Goal: Find specific page/section

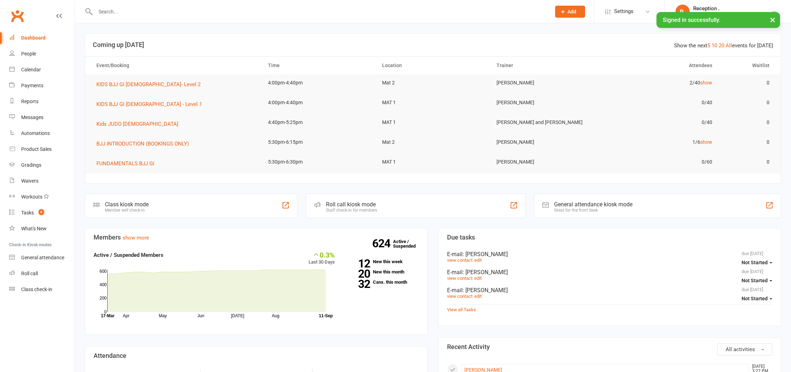
click at [108, 11] on input "text" at bounding box center [319, 12] width 453 height 10
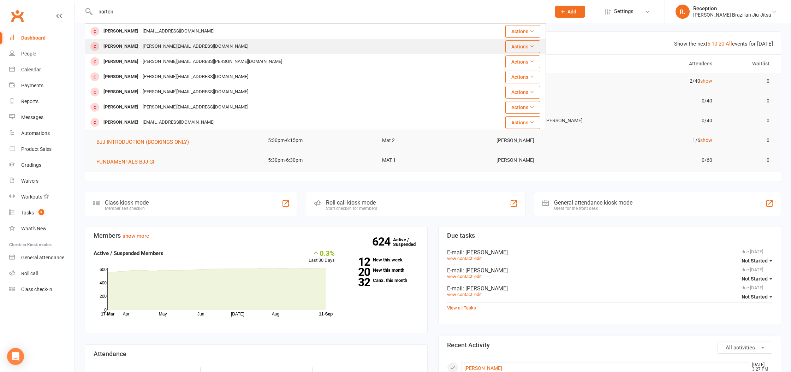
type input "norton"
click at [152, 48] on div "[PERSON_NAME][EMAIL_ADDRESS][DOMAIN_NAME]" at bounding box center [196, 46] width 110 height 10
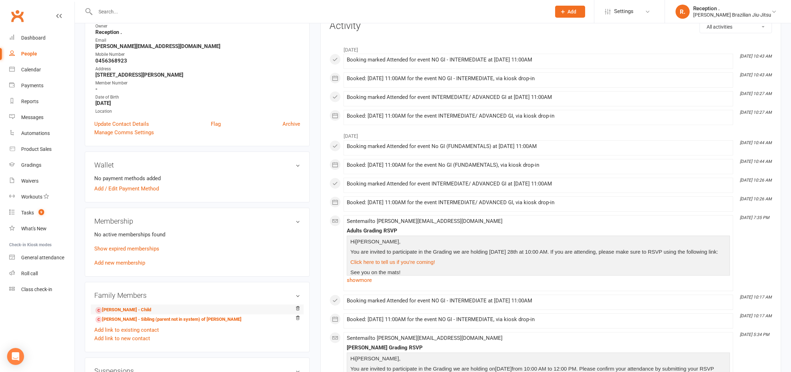
scroll to position [102, 0]
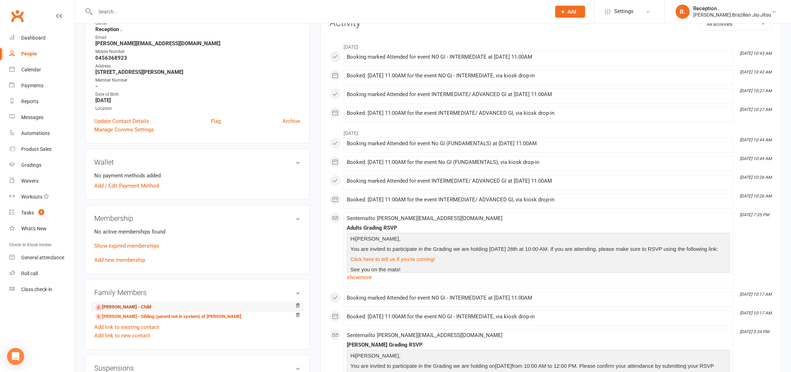
click at [116, 303] on link "[PERSON_NAME] - Child" at bounding box center [123, 306] width 56 height 7
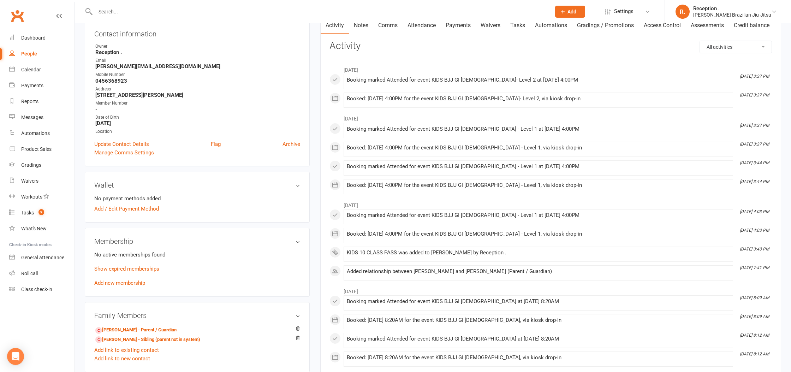
scroll to position [92, 0]
